Goal: Find specific page/section: Find specific page/section

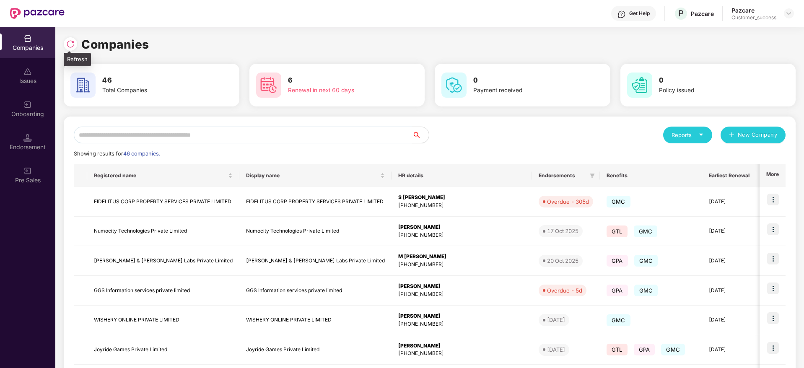
click at [70, 44] on img at bounding box center [70, 44] width 8 height 8
click at [210, 134] on input "text" at bounding box center [243, 135] width 338 height 17
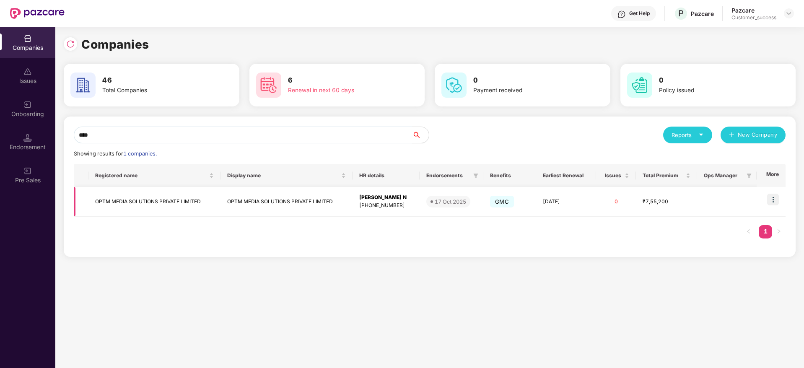
type input "****"
click at [144, 193] on td "OPTM MEDIA SOLUTIONS PRIVATE LIMITED" at bounding box center [154, 202] width 132 height 30
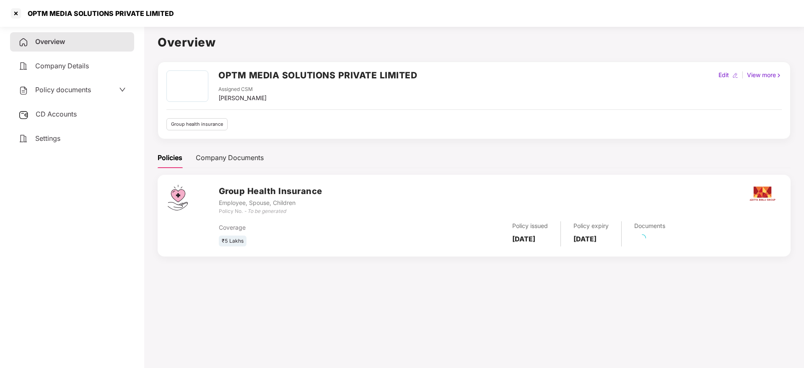
click at [84, 93] on span "Policy documents" at bounding box center [63, 90] width 56 height 8
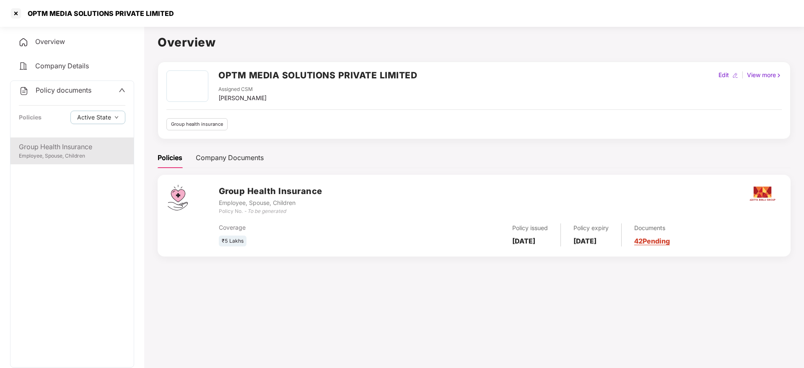
click at [76, 152] on div "Employee, Spouse, Children" at bounding box center [72, 156] width 106 height 8
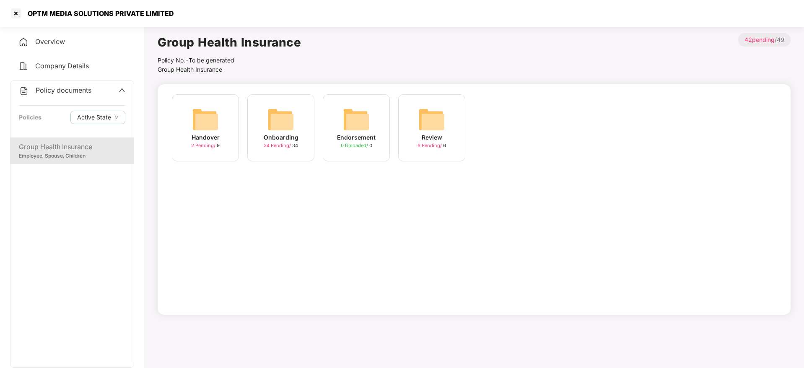
click at [299, 139] on div "Onboarding 34 Pending / 34" at bounding box center [280, 127] width 67 height 67
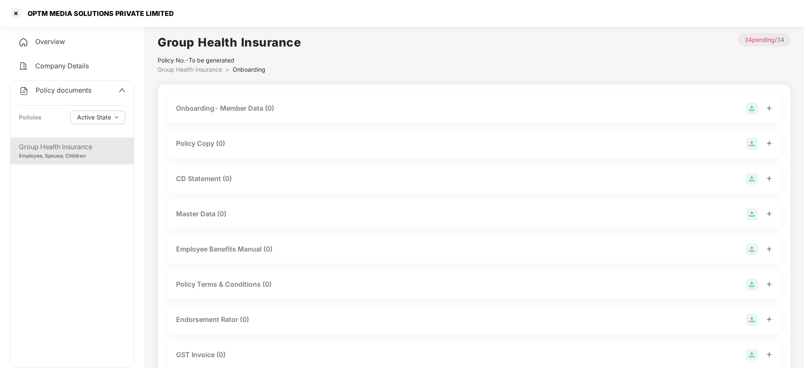
click at [109, 91] on div "Policy documents" at bounding box center [72, 90] width 106 height 11
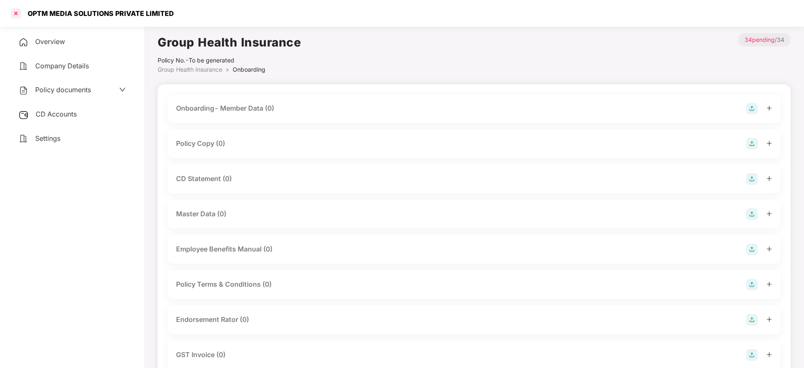
click at [12, 14] on div at bounding box center [15, 13] width 13 height 13
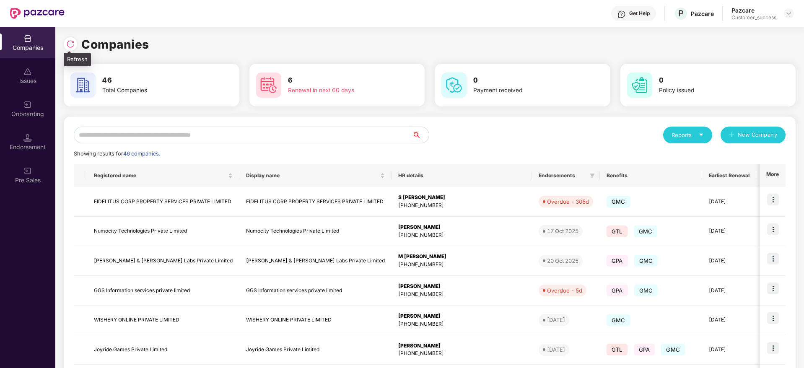
click at [72, 41] on img at bounding box center [70, 44] width 8 height 8
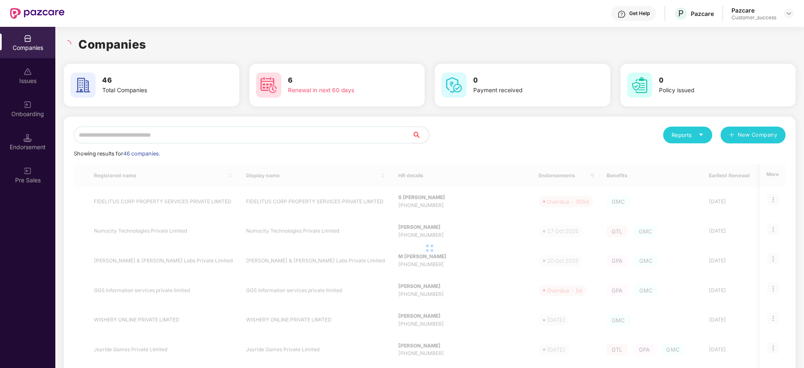
click at [157, 39] on div "Companies" at bounding box center [430, 44] width 732 height 18
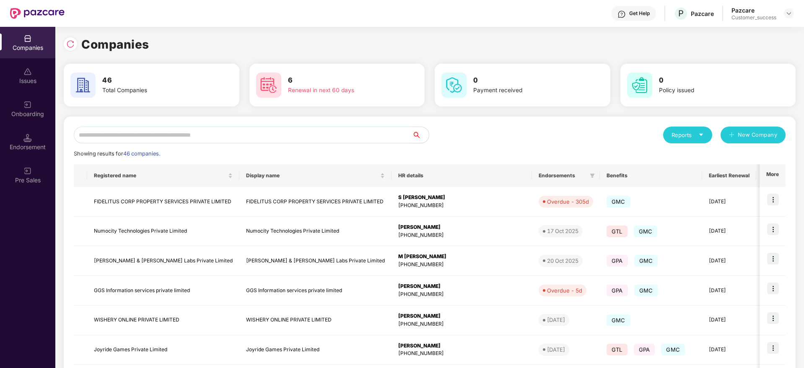
click at [439, 46] on div "Companies" at bounding box center [430, 44] width 732 height 18
click at [69, 45] on img at bounding box center [70, 44] width 8 height 8
click at [72, 44] on img at bounding box center [70, 44] width 8 height 8
click at [71, 40] on img at bounding box center [70, 44] width 8 height 8
click at [70, 46] on img at bounding box center [70, 44] width 8 height 8
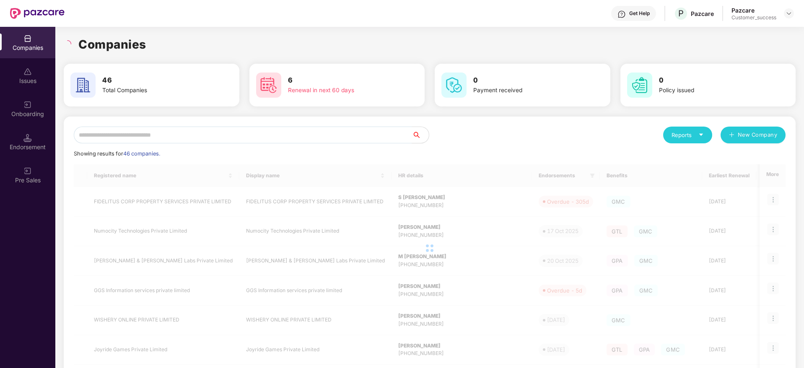
click at [156, 49] on div "Companies" at bounding box center [430, 44] width 732 height 18
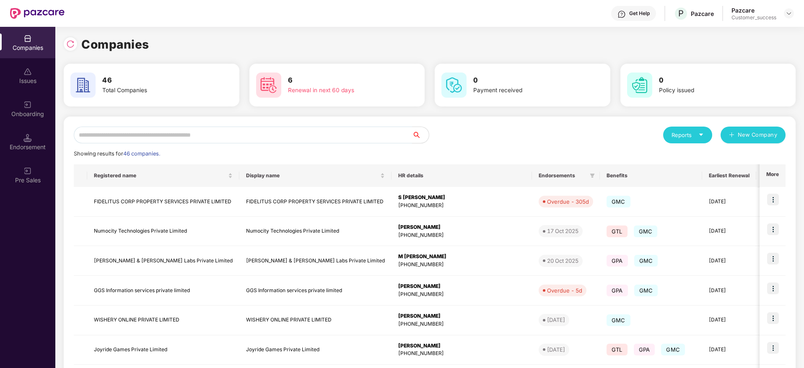
click at [239, 127] on input "text" at bounding box center [243, 135] width 338 height 17
type input "*"
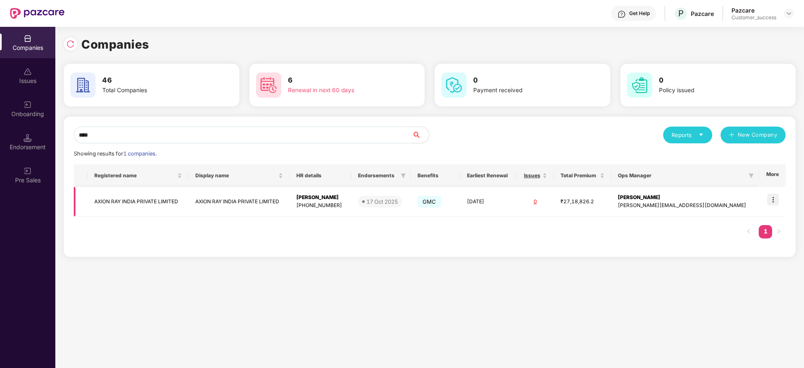
type input "****"
click at [779, 201] on img at bounding box center [773, 200] width 12 height 12
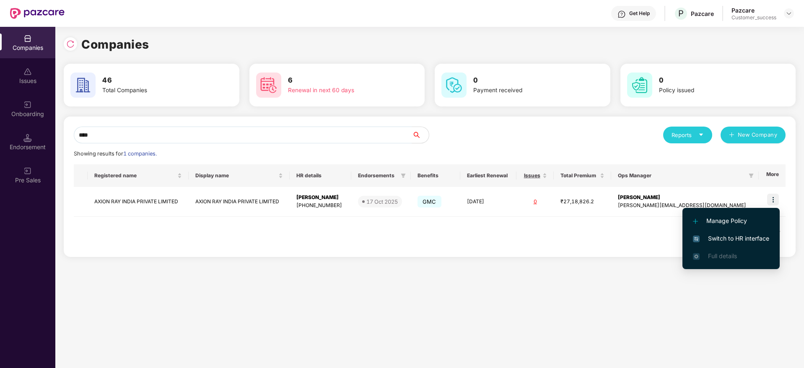
click at [751, 243] on span "Switch to HR interface" at bounding box center [731, 238] width 76 height 9
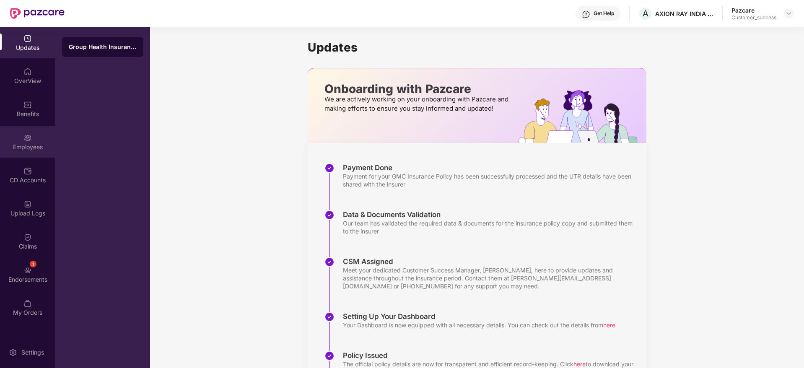
click at [29, 140] on img at bounding box center [27, 138] width 8 height 8
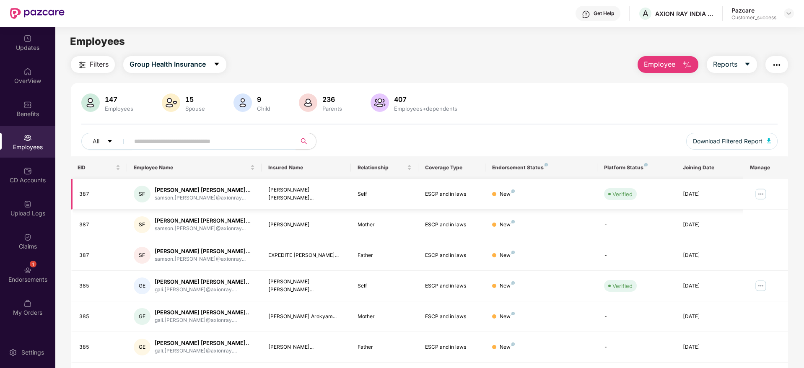
click at [763, 196] on img at bounding box center [760, 193] width 13 height 13
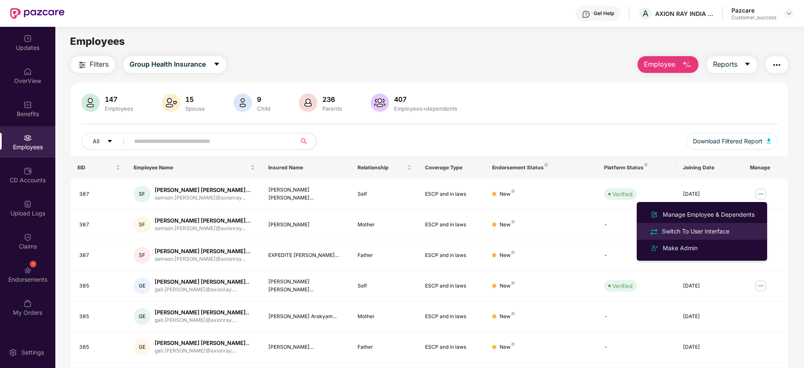
click at [705, 233] on div "Switch To User Interface" at bounding box center [695, 231] width 71 height 9
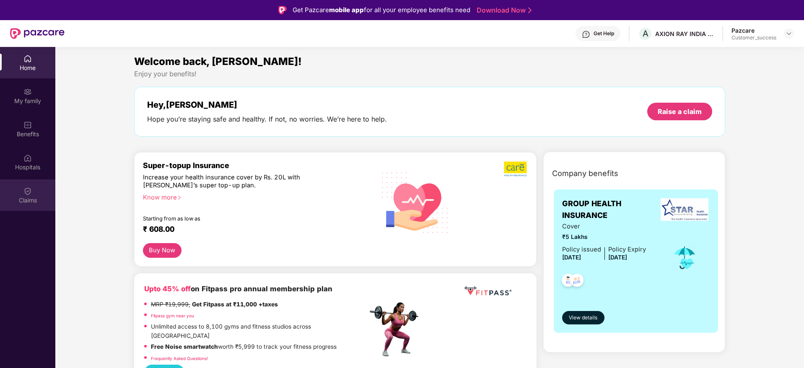
click at [29, 197] on div "Claims" at bounding box center [27, 200] width 55 height 8
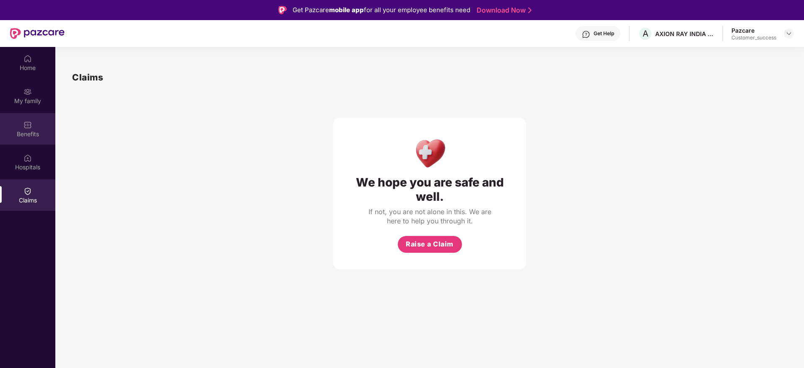
click at [24, 123] on img at bounding box center [27, 125] width 8 height 8
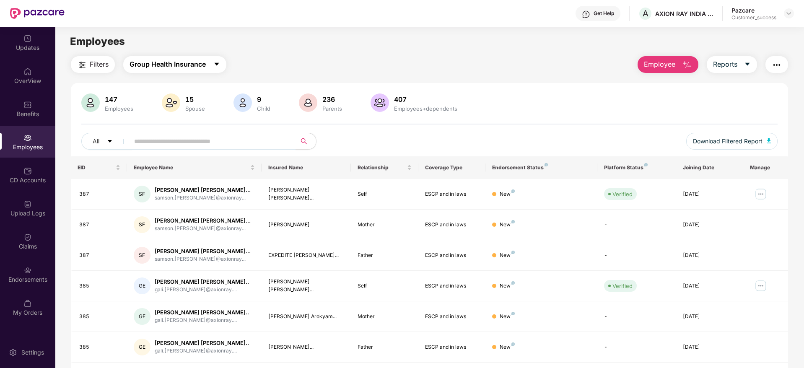
click at [218, 63] on icon "caret-down" at bounding box center [217, 64] width 5 height 3
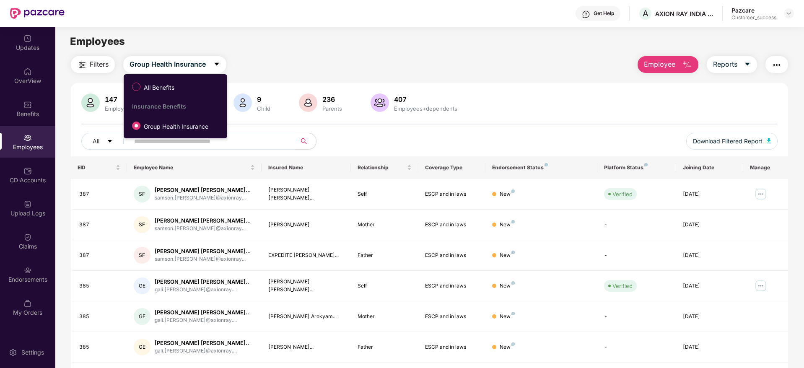
click at [267, 63] on div "Filters Group Health Insurance Employee Reports" at bounding box center [429, 64] width 717 height 17
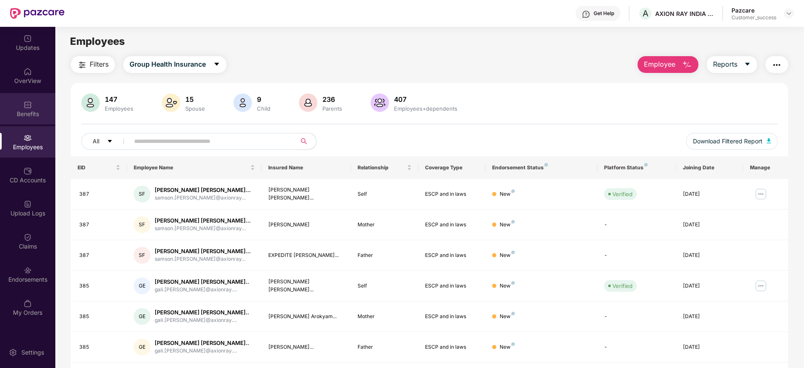
click at [33, 107] on div "Benefits" at bounding box center [27, 108] width 55 height 31
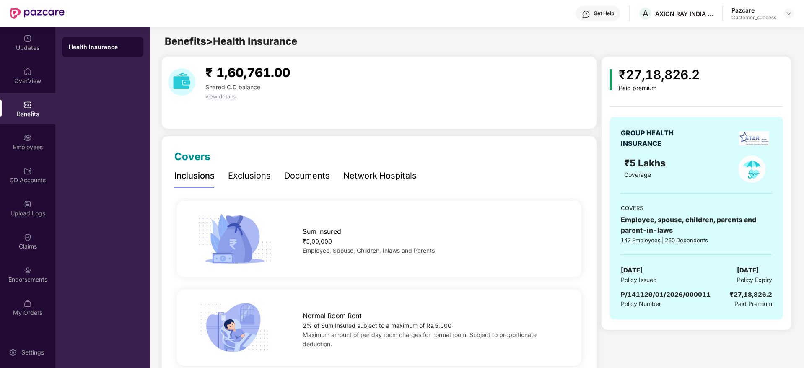
click at [303, 179] on div "Documents" at bounding box center [307, 175] width 46 height 13
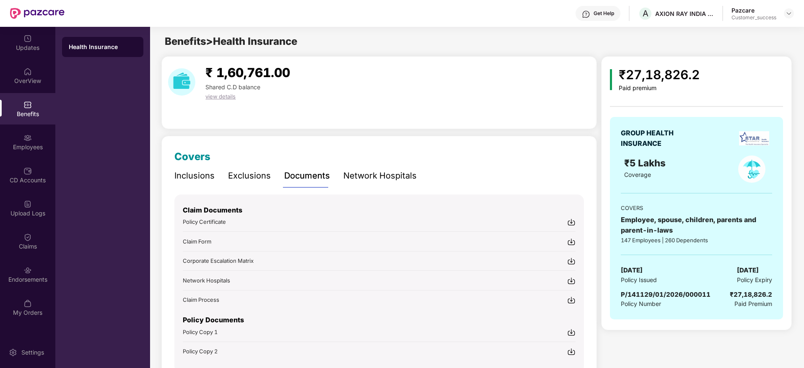
scroll to position [44, 0]
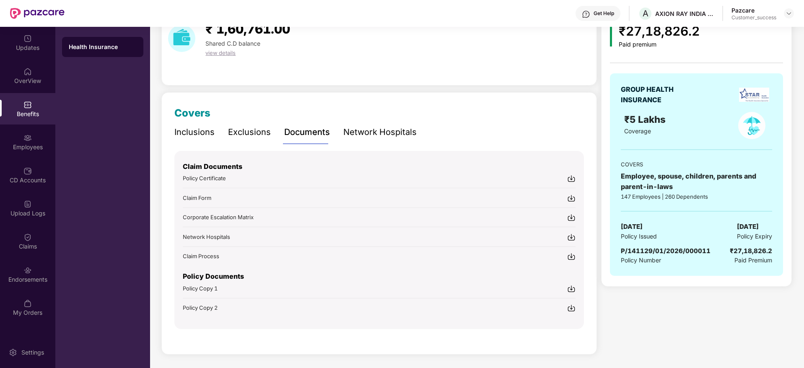
click at [570, 198] on img at bounding box center [571, 198] width 8 height 8
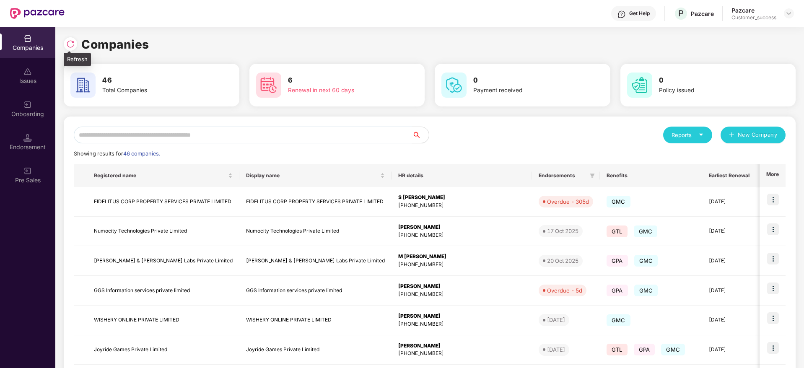
click at [68, 53] on div "Refresh" at bounding box center [77, 59] width 27 height 13
click at [68, 38] on div at bounding box center [70, 43] width 13 height 13
click at [73, 45] on img at bounding box center [70, 44] width 8 height 8
drag, startPoint x: 149, startPoint y: 43, endPoint x: 67, endPoint y: 41, distance: 82.6
click at [67, 41] on div "Companies" at bounding box center [430, 44] width 732 height 18
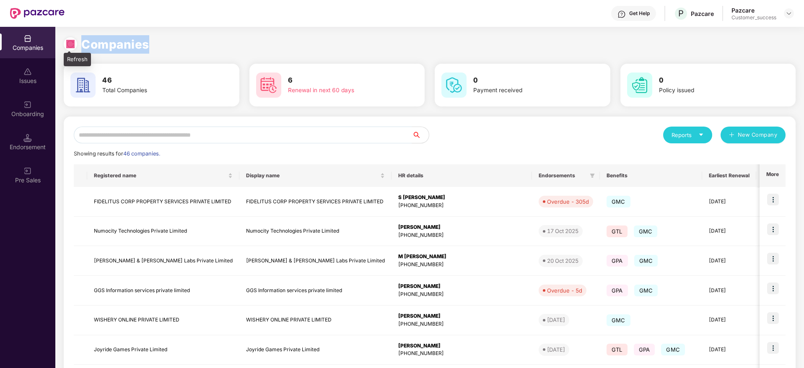
click at [67, 41] on img at bounding box center [70, 44] width 8 height 8
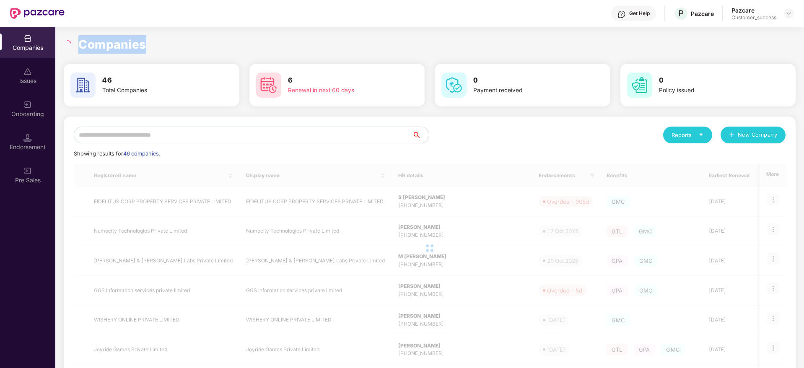
click at [92, 42] on h1 "Companies" at bounding box center [112, 44] width 68 height 18
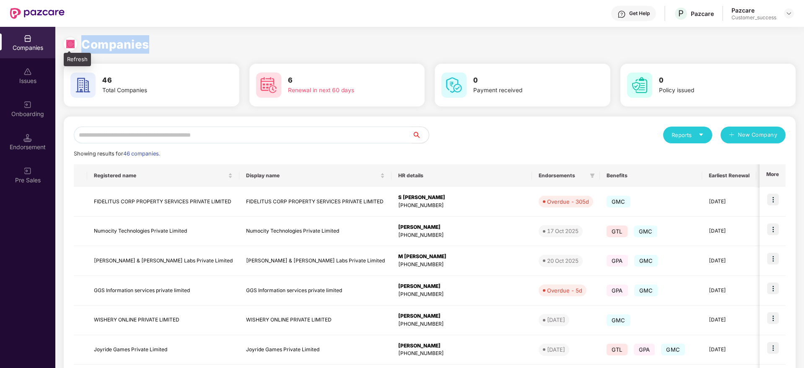
drag, startPoint x: 150, startPoint y: 49, endPoint x: 67, endPoint y: 49, distance: 83.0
click at [67, 49] on div "Companies" at bounding box center [430, 44] width 732 height 18
click at [67, 49] on div at bounding box center [70, 43] width 13 height 13
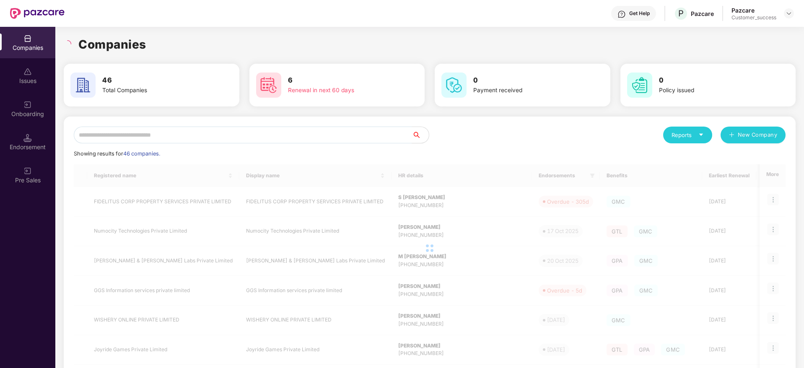
click at [104, 46] on h1 "Companies" at bounding box center [112, 44] width 68 height 18
